Goal: Transaction & Acquisition: Purchase product/service

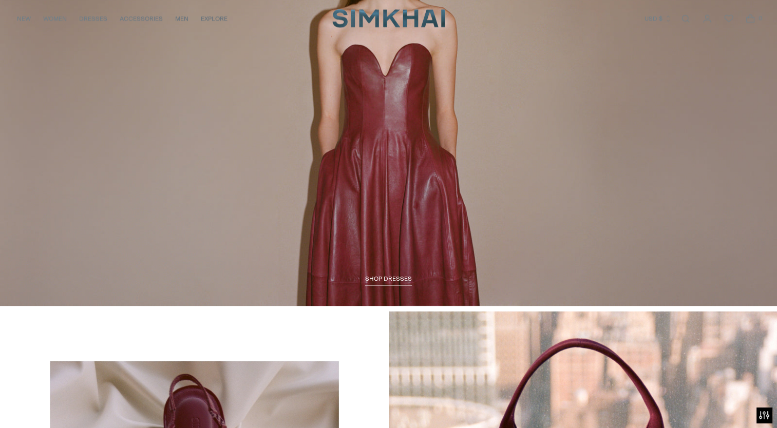
scroll to position [1283, 0]
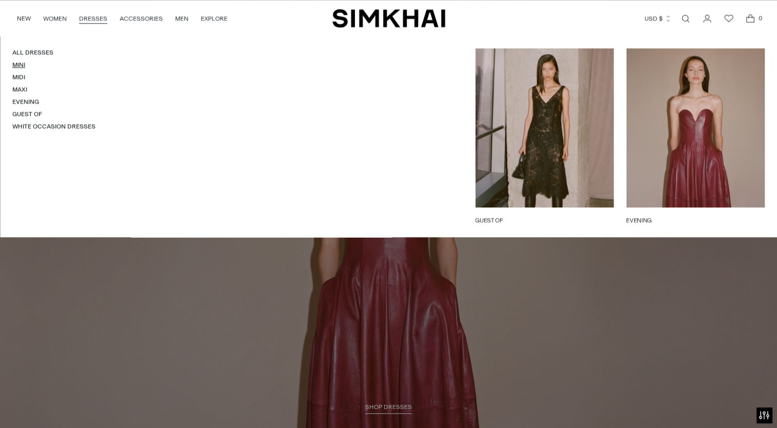
click at [22, 65] on link "Mini" at bounding box center [18, 64] width 13 height 7
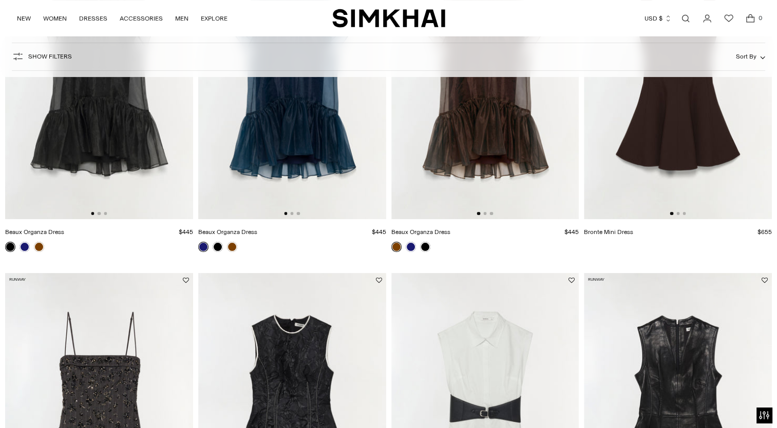
scroll to position [411, 0]
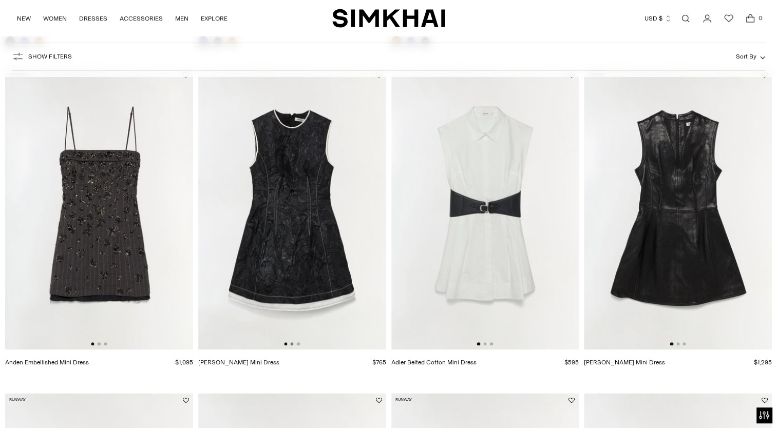
click at [292, 345] on button "Go to slide 2" at bounding box center [291, 343] width 3 height 3
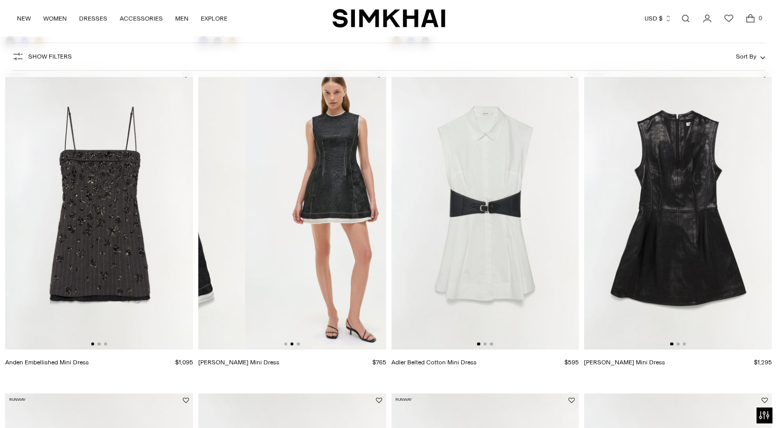
scroll to position [0, 188]
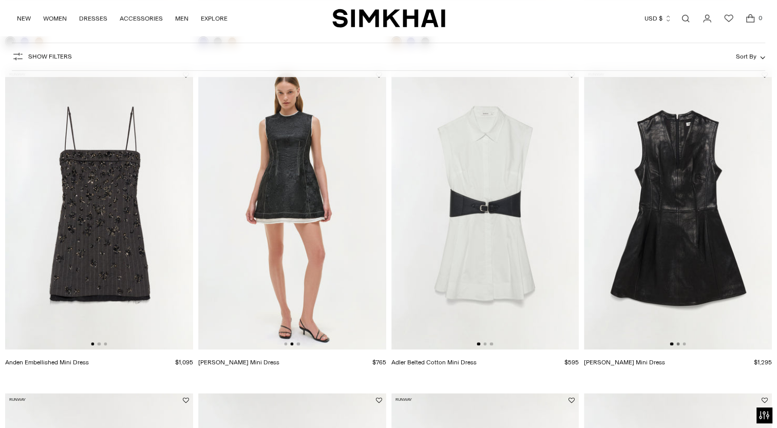
click at [678, 344] on button "Go to slide 2" at bounding box center [677, 343] width 3 height 3
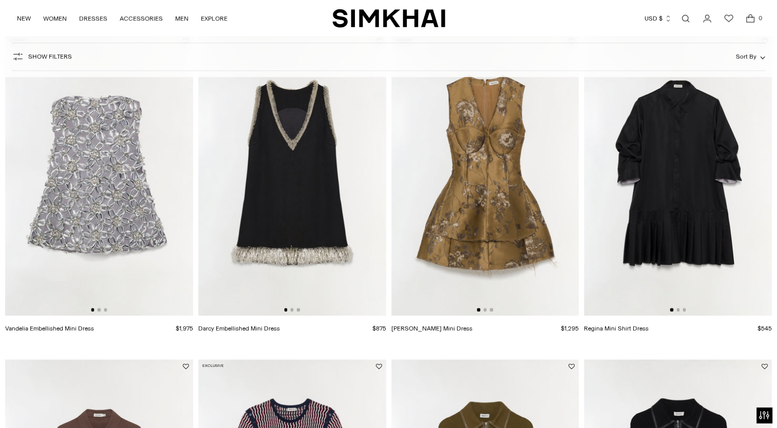
scroll to position [1078, 0]
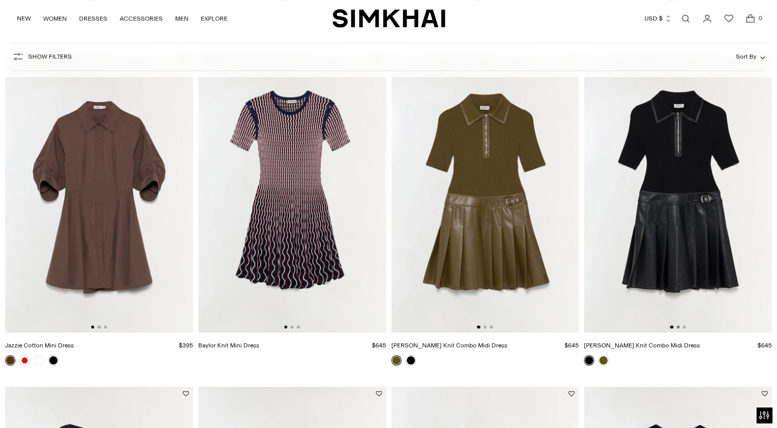
click at [678, 328] on button "Go to slide 2" at bounding box center [677, 326] width 3 height 3
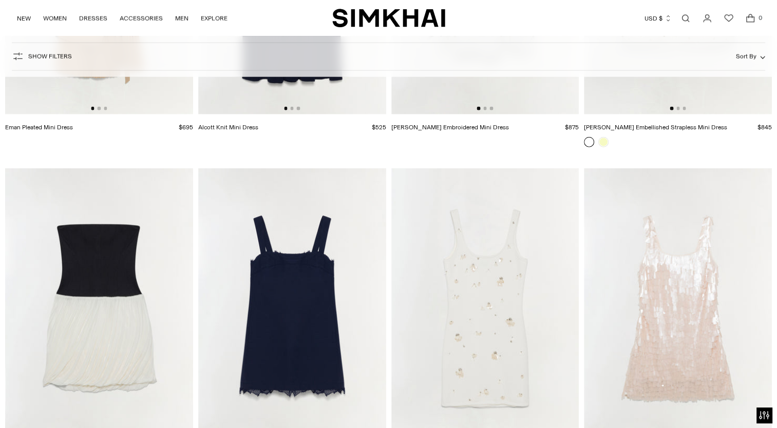
scroll to position [2464, 0]
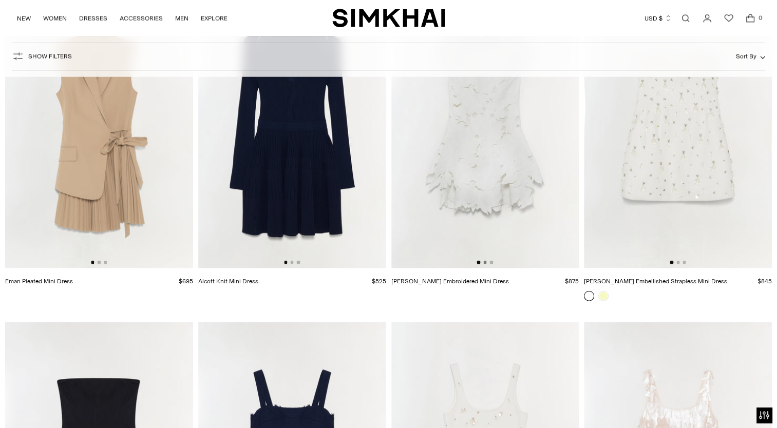
click at [483, 263] on button "Go to slide 2" at bounding box center [484, 262] width 3 height 3
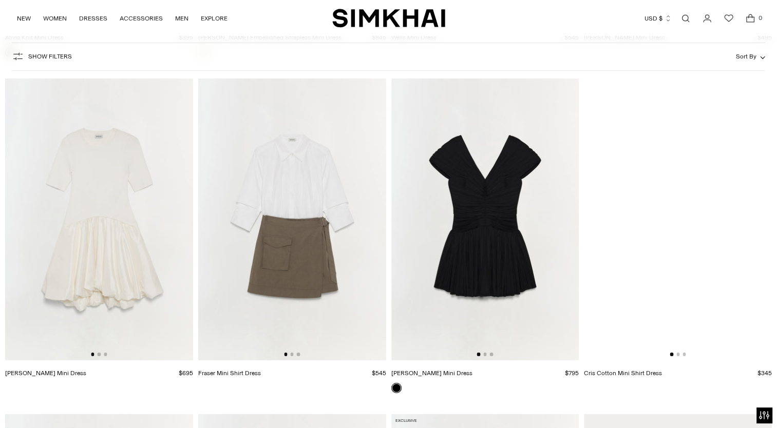
scroll to position [3314, 0]
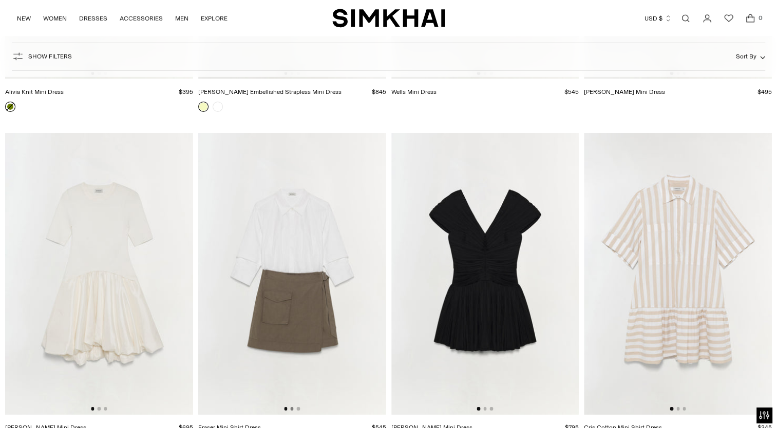
click at [292, 409] on button "Go to slide 2" at bounding box center [291, 408] width 3 height 3
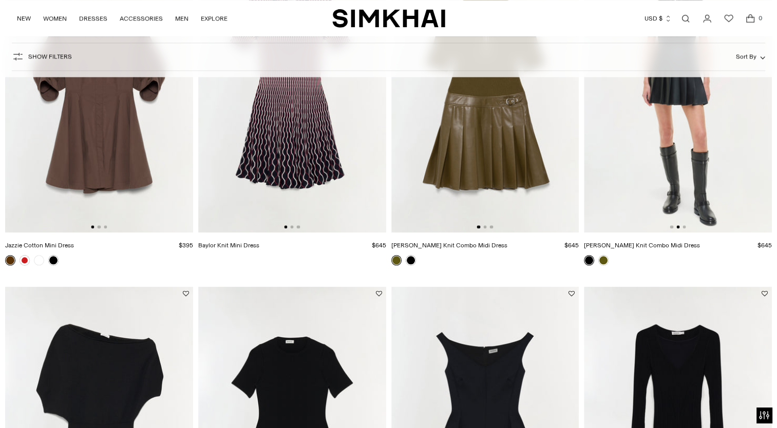
scroll to position [1386, 0]
